Goal: Communication & Community: Participate in discussion

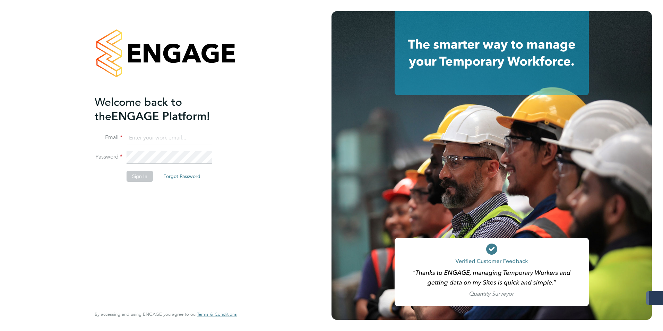
click at [253, 145] on div "Welcome back to the ENGAGE Platform! Email Password Sign In Forgot Password Ent…" at bounding box center [165, 165] width 331 height 331
type input "[PERSON_NAME][EMAIL_ADDRESS][PERSON_NAME][DOMAIN_NAME]"
click at [137, 175] on button "Sign In" at bounding box center [140, 176] width 26 height 11
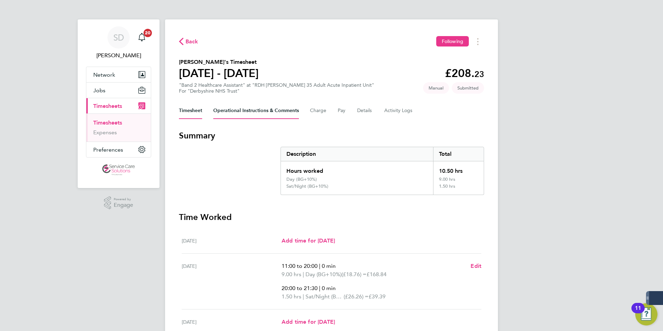
click at [250, 113] on Comments-tab "Operational Instructions & Comments" at bounding box center [256, 110] width 86 height 17
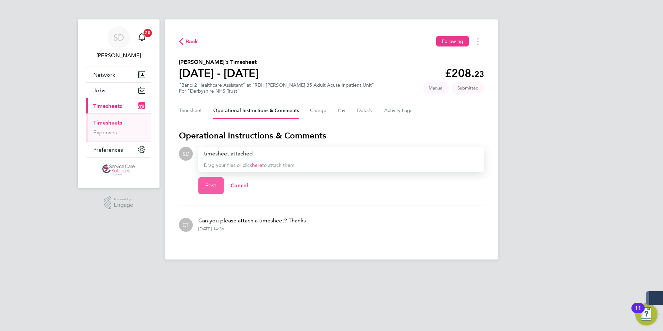
drag, startPoint x: 213, startPoint y: 184, endPoint x: 234, endPoint y: 171, distance: 24.5
click at [213, 184] on span "Post" at bounding box center [210, 185] width 11 height 7
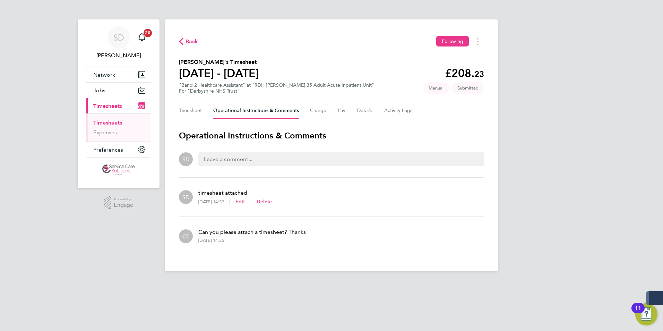
click at [260, 161] on div at bounding box center [341, 159] width 286 height 14
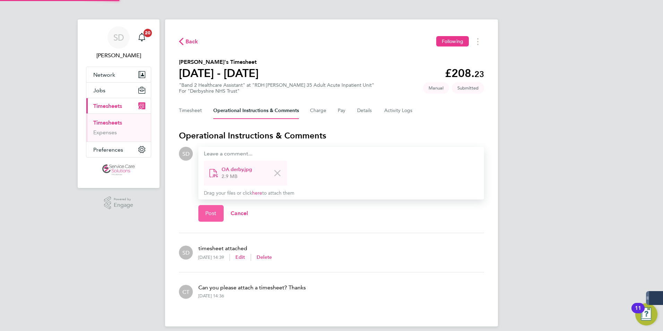
click at [207, 215] on span "Post" at bounding box center [210, 213] width 11 height 7
